Goal: Task Accomplishment & Management: Use online tool/utility

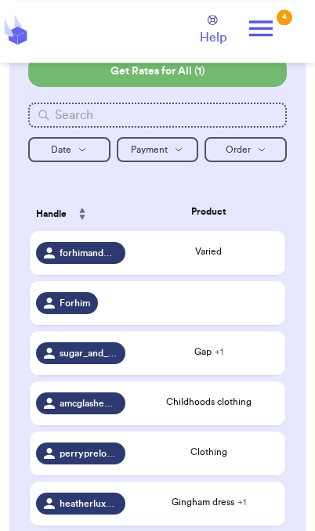
scroll to position [222, 0]
click at [211, 409] on div "Childhoods clothing" at bounding box center [208, 402] width 141 height 14
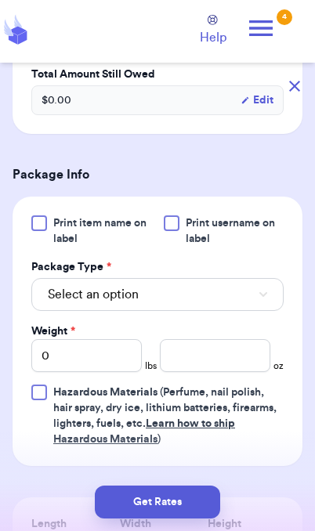
scroll to position [557, 0]
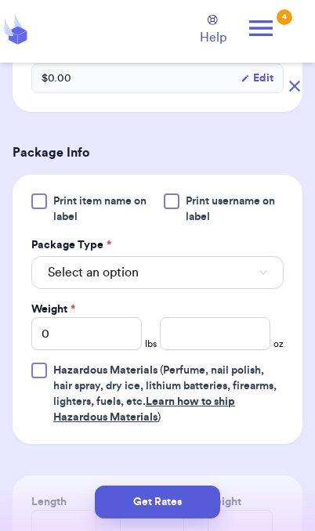
click at [235, 289] on button "Select an option" at bounding box center [157, 272] width 252 height 33
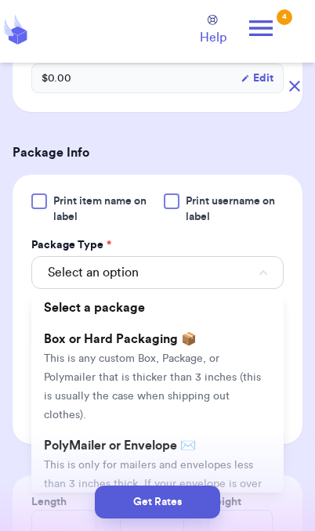
click at [230, 466] on span "This is only for mailers and envelopes less than 3 inches thick. If your envelo…" at bounding box center [153, 493] width 218 height 67
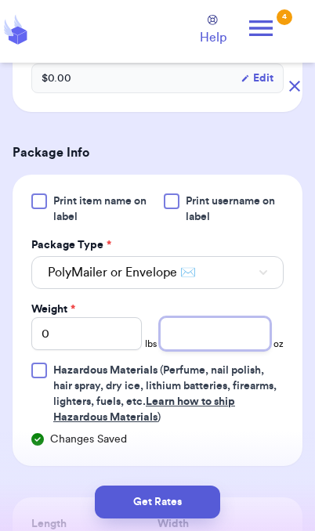
click at [219, 350] on input "number" at bounding box center [215, 333] width 111 height 33
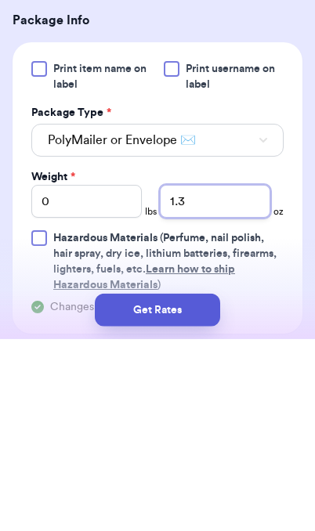
scroll to position [488, 0]
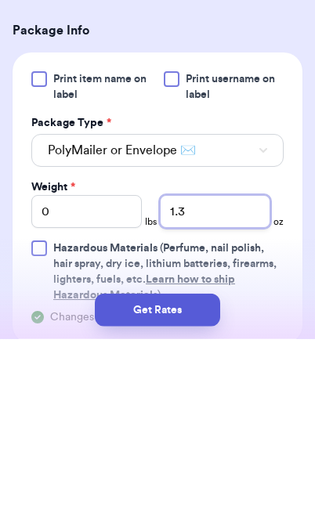
type input "1.3"
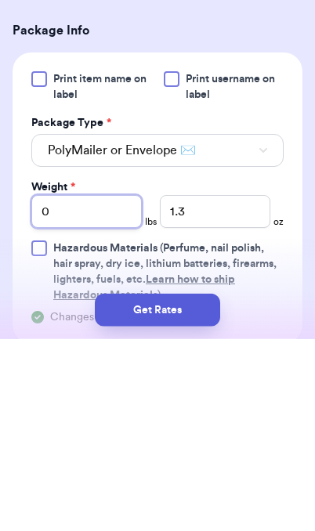
click at [111, 387] on input "0" at bounding box center [86, 403] width 111 height 33
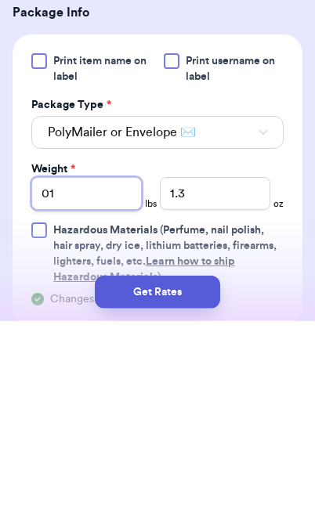
type input "01"
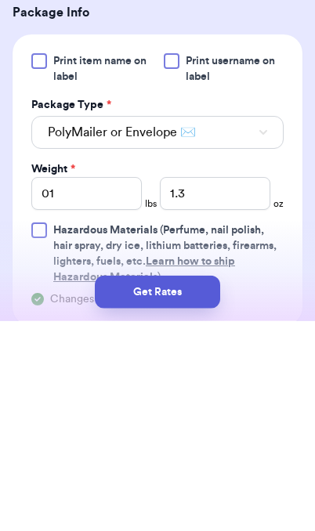
click at [190, 486] on button "Get Rates" at bounding box center [157, 502] width 125 height 33
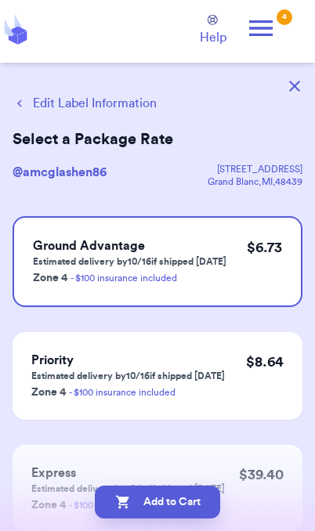
scroll to position [0, 0]
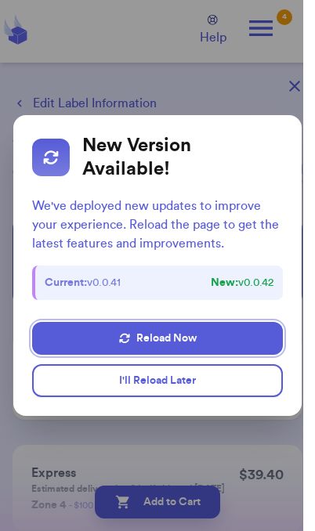
click at [256, 443] on dialog "New Version Available! We've deployed new updates to improve your experience. R…" at bounding box center [157, 265] width 315 height 531
click at [293, 85] on dialog "New Version Available! We've deployed new updates to improve your experience. R…" at bounding box center [157, 265] width 315 height 531
click at [293, 82] on dialog "New Version Available! We've deployed new updates to improve your experience. R…" at bounding box center [157, 265] width 315 height 531
click at [285, 92] on dialog "New Version Available! We've deployed new updates to improve your experience. R…" at bounding box center [157, 265] width 315 height 531
